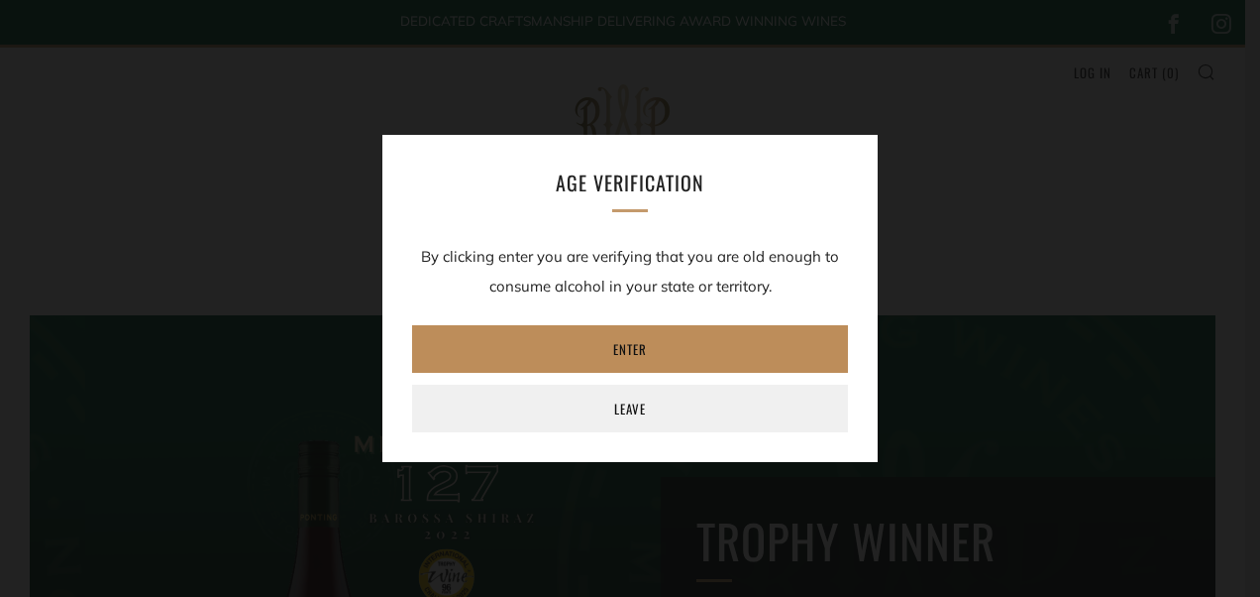
click at [676, 348] on link "Enter" at bounding box center [630, 349] width 436 height 48
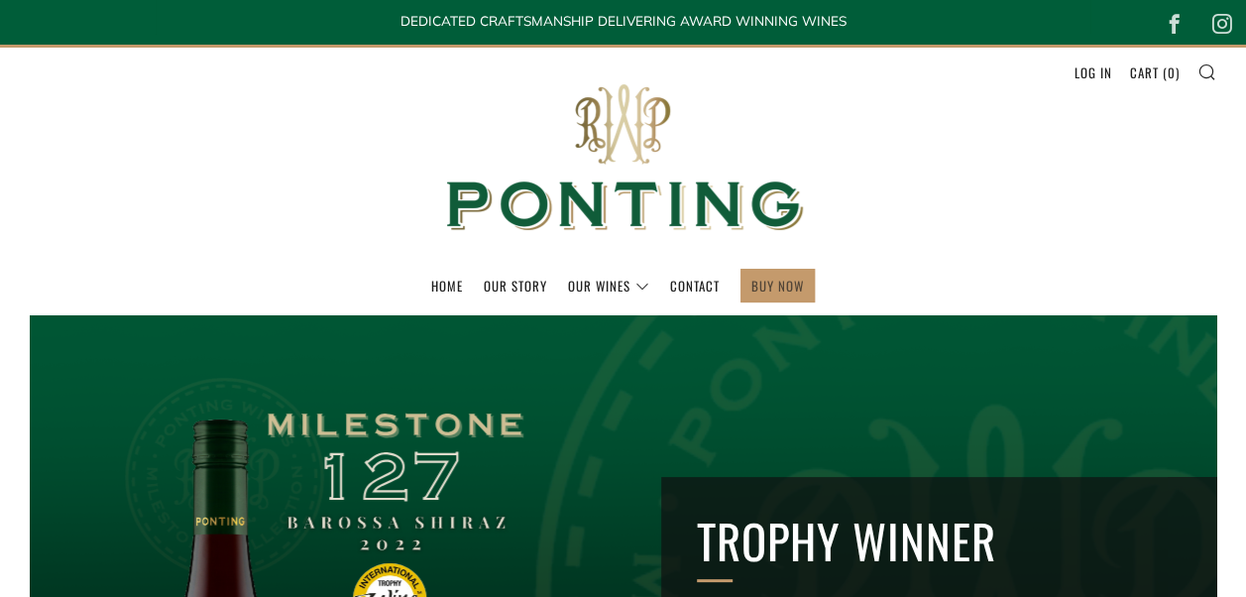
click at [767, 294] on link "BUY NOW" at bounding box center [777, 286] width 53 height 32
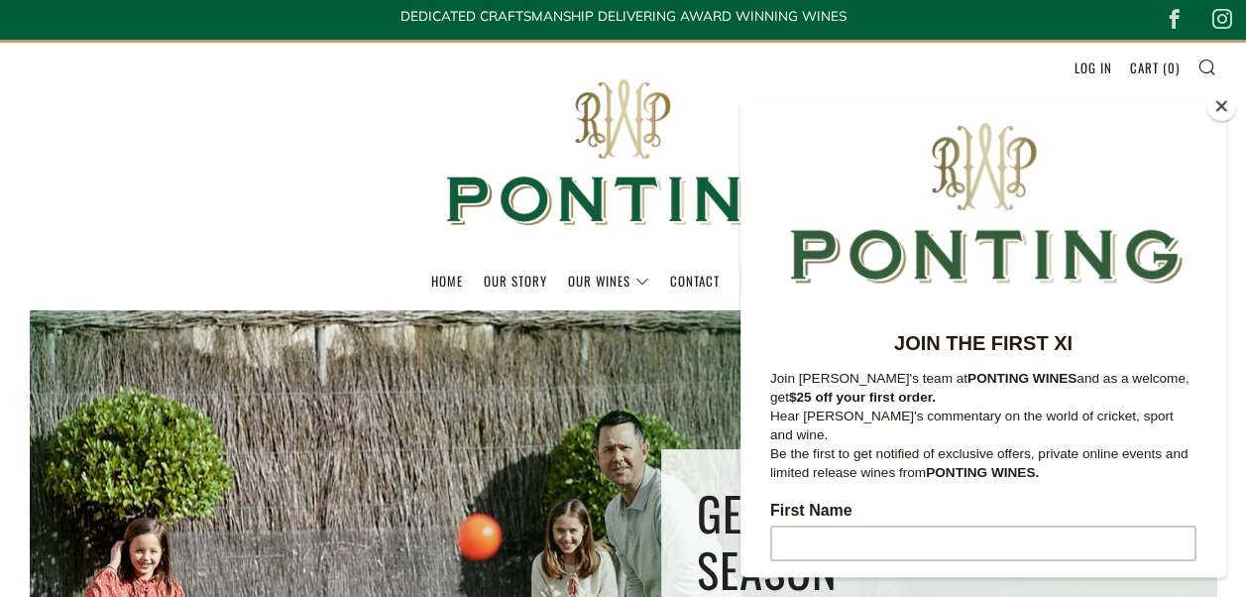
click at [365, 77] on header "Menu Search Cart Home Our Story Our Wines 0 )" at bounding box center [623, 175] width 1246 height 271
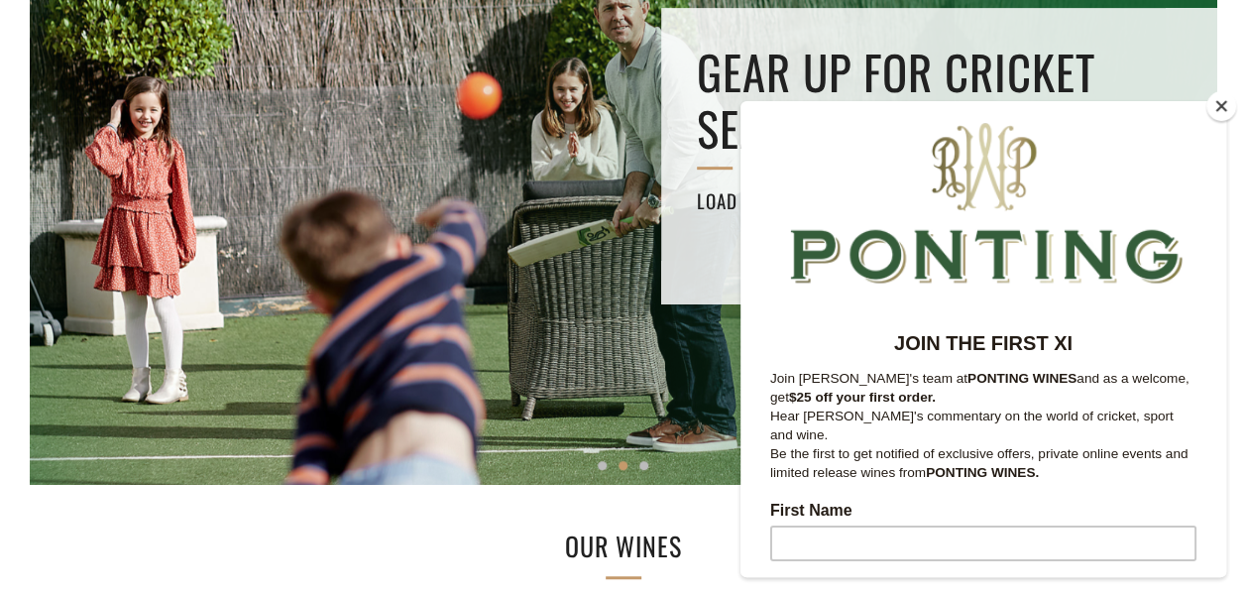
scroll to position [521, 0]
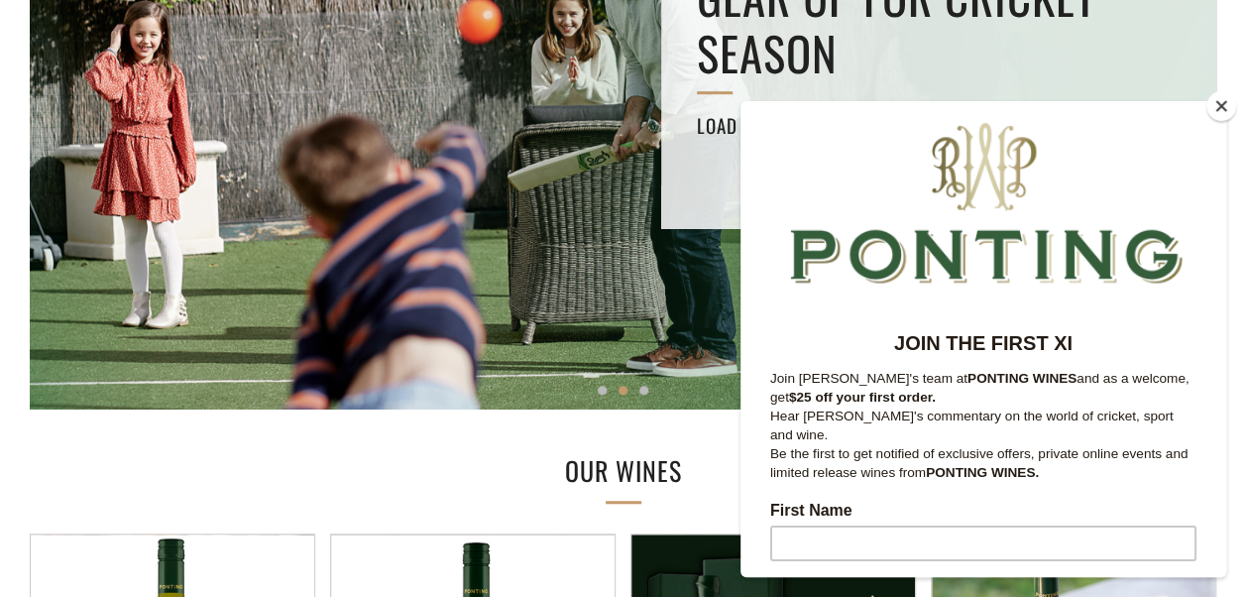
click at [1213, 109] on button "Close" at bounding box center [1221, 106] width 30 height 30
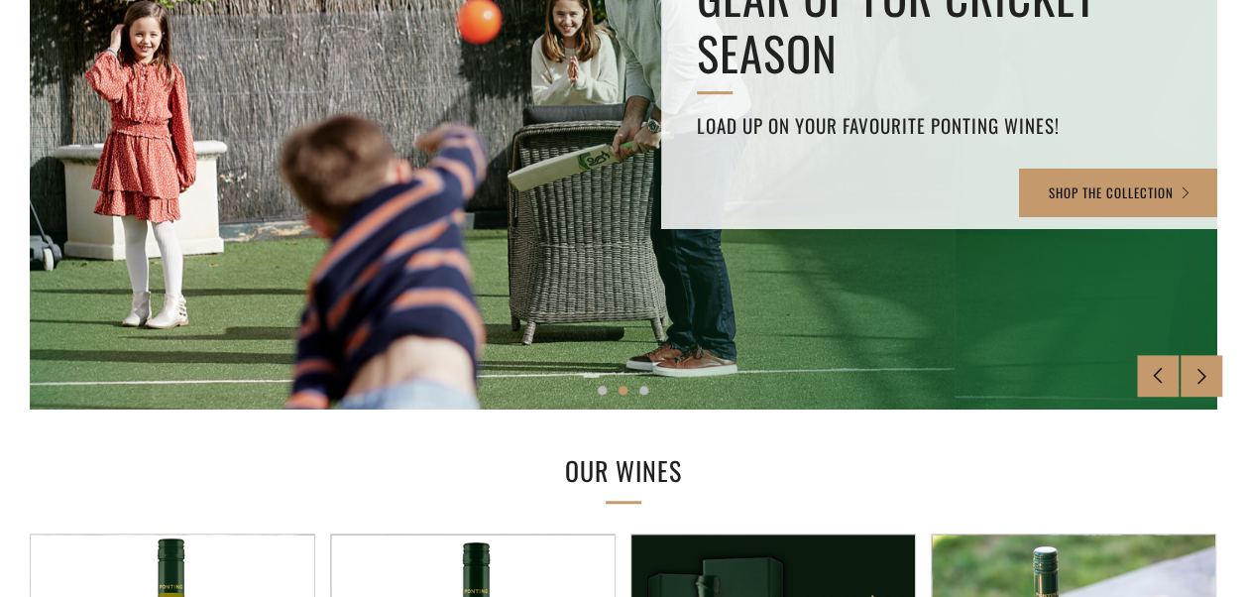
scroll to position [1043, 0]
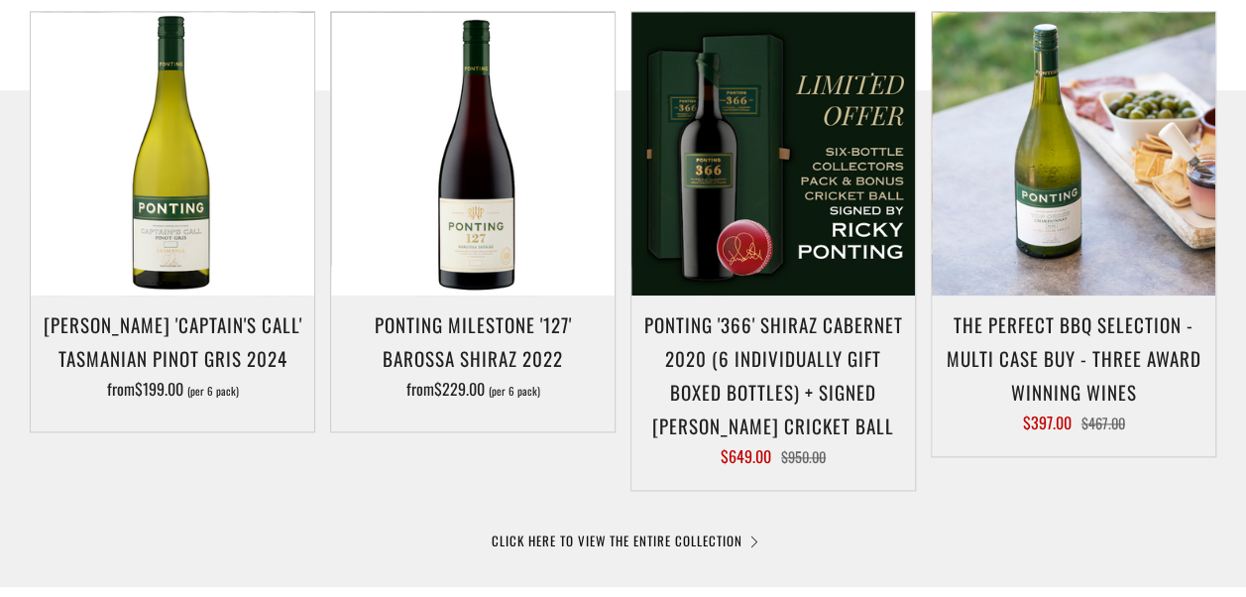
click at [376, 499] on div at bounding box center [623, 419] width 1246 height 658
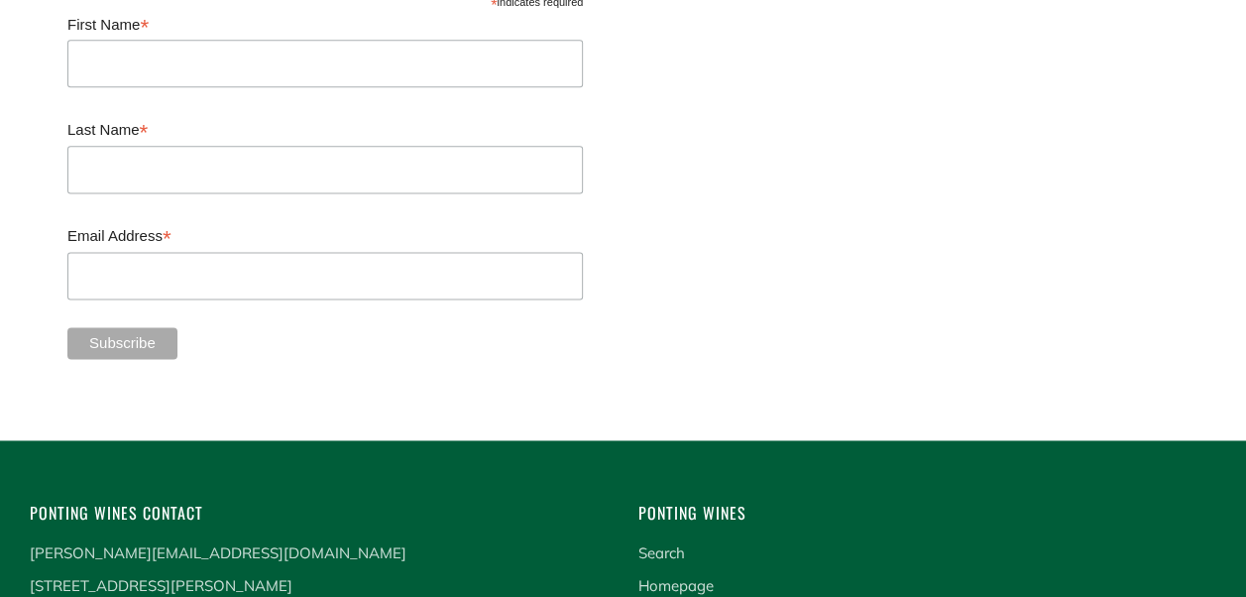
scroll to position [5020, 0]
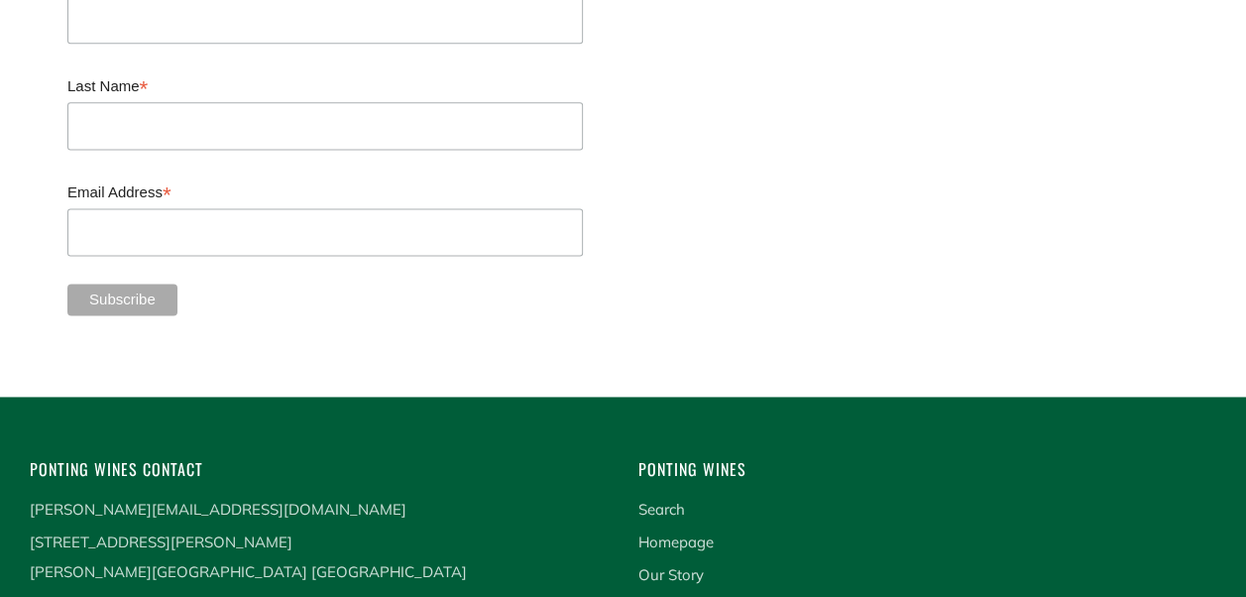
click at [336, 527] on p "[STREET_ADDRESS][PERSON_NAME][PERSON_NAME]" at bounding box center [319, 571] width 579 height 89
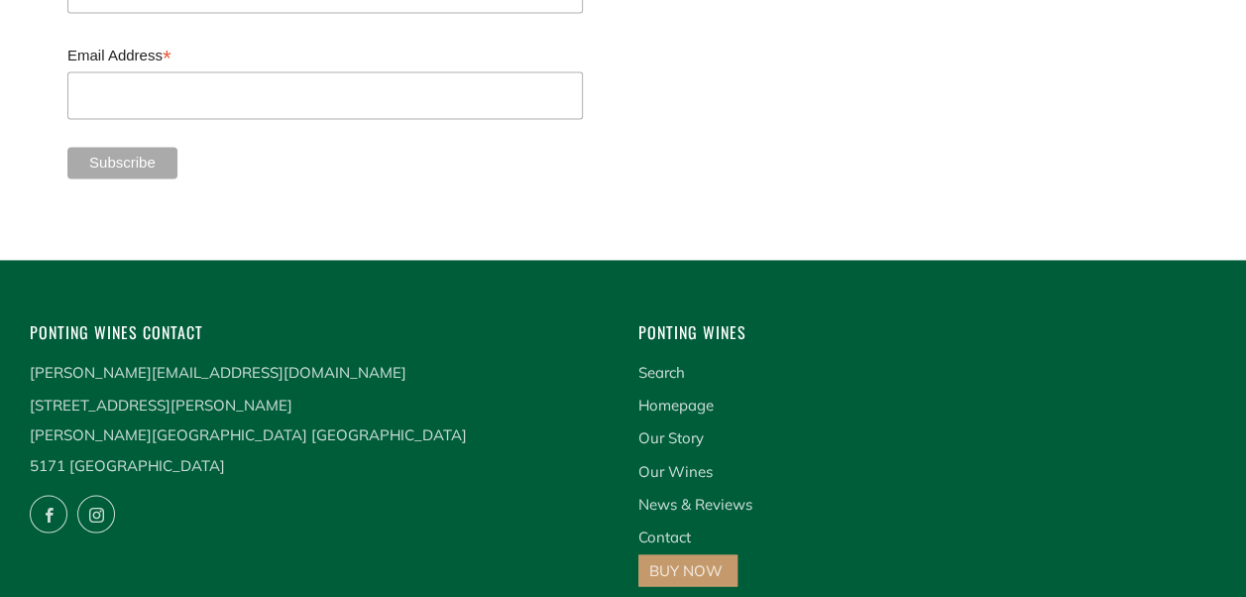
scroll to position [5218, 0]
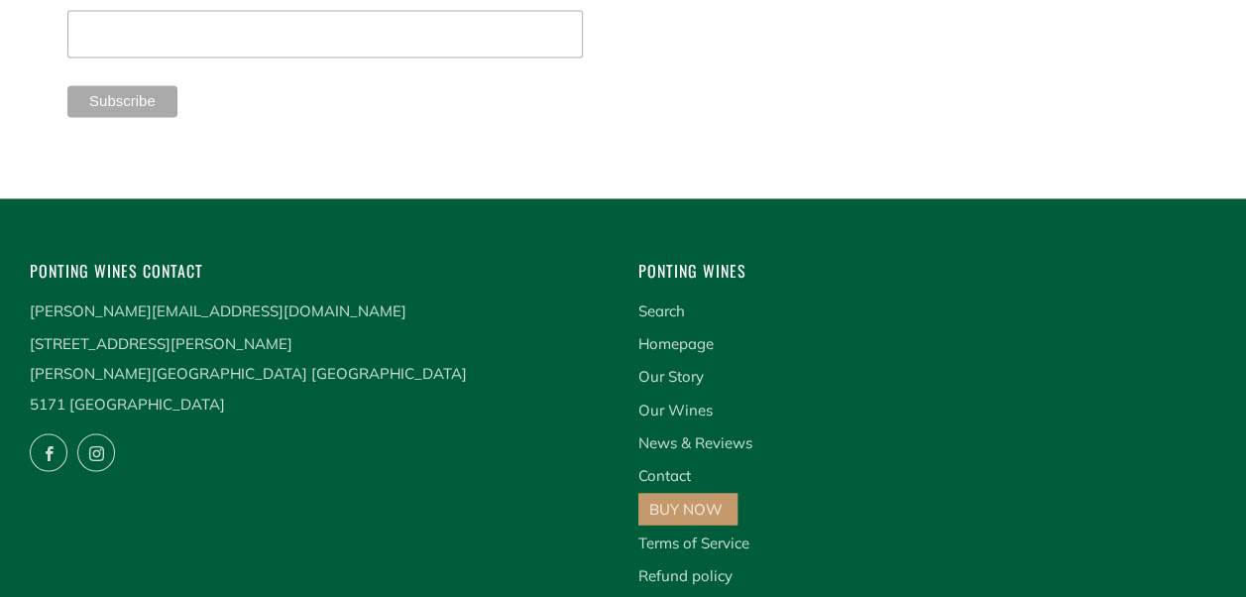
click at [335, 296] on p "[PERSON_NAME][EMAIL_ADDRESS][DOMAIN_NAME]" at bounding box center [319, 311] width 579 height 30
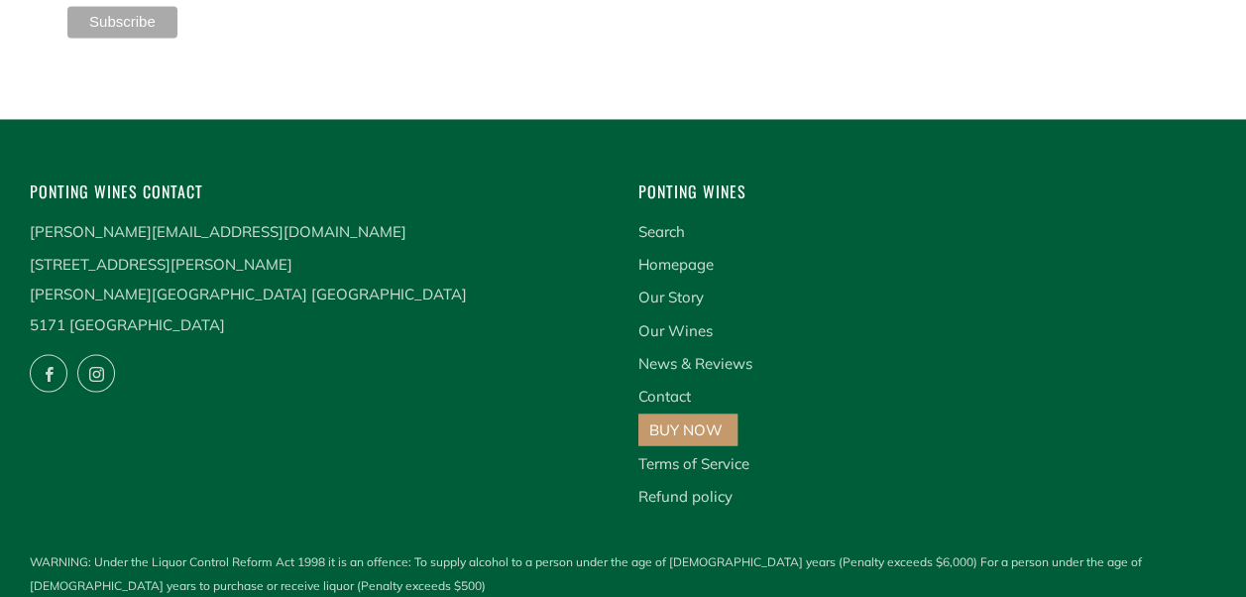
click at [658, 419] on link "BUY NOW" at bounding box center [685, 428] width 73 height 19
